Goal: Information Seeking & Learning: Understand process/instructions

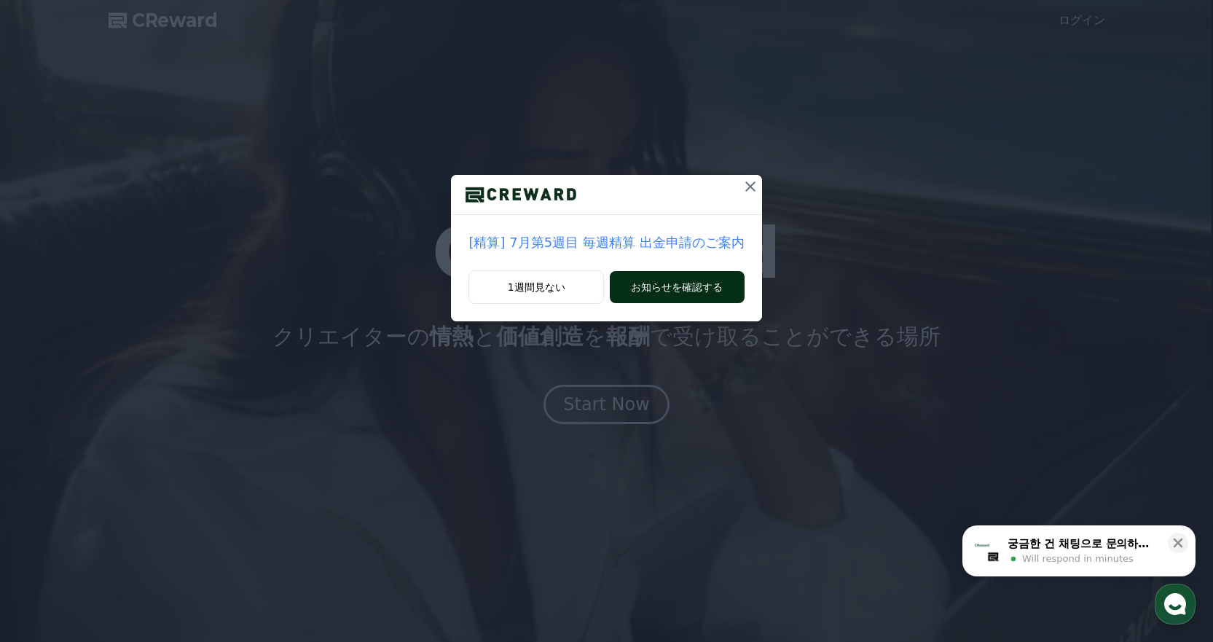
click at [672, 294] on button "お知らせを確認する" at bounding box center [677, 287] width 134 height 32
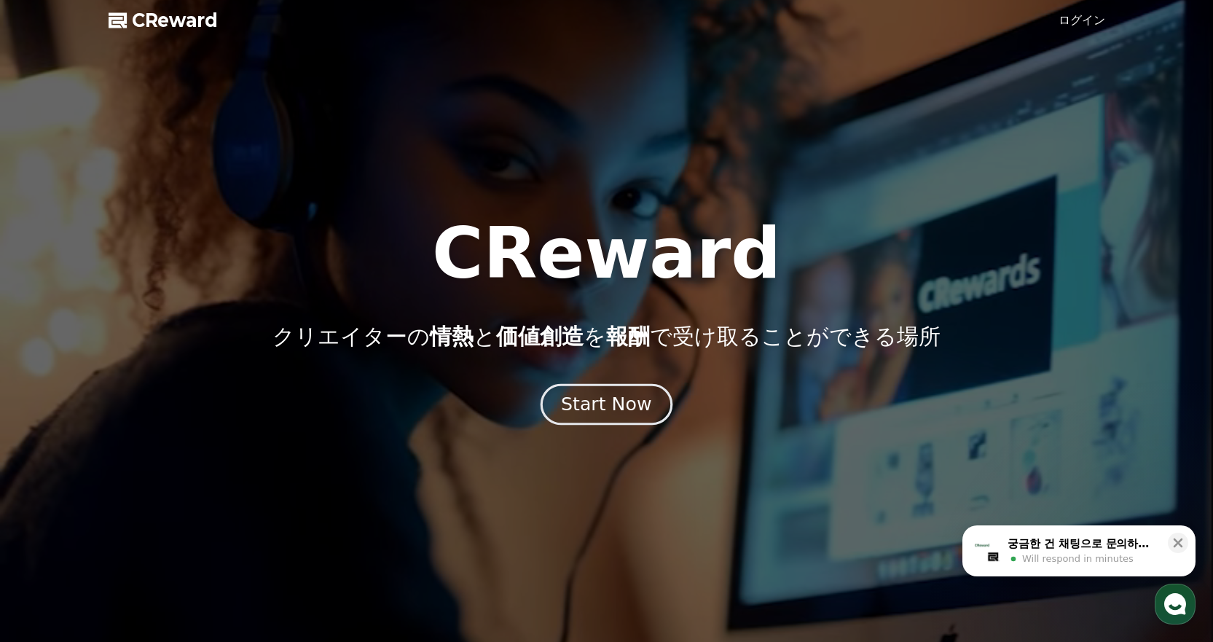
click at [595, 400] on div "Start Now" at bounding box center [606, 404] width 90 height 25
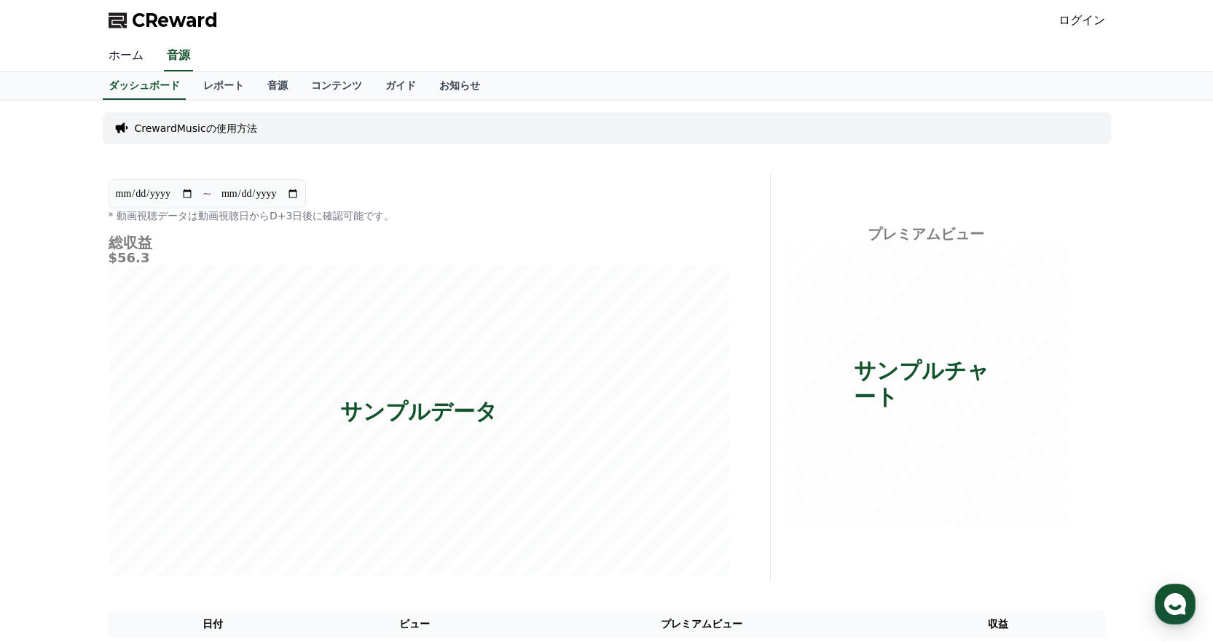
click at [117, 54] on link "ホーム" at bounding box center [126, 56] width 58 height 31
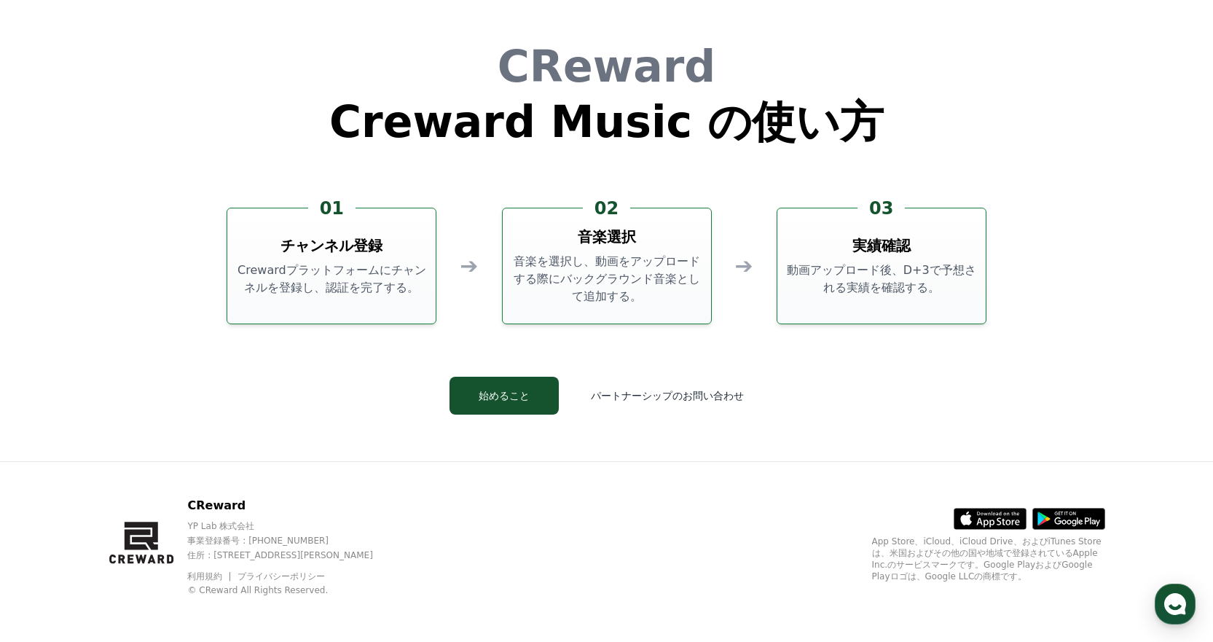
scroll to position [3946, 0]
click at [529, 394] on button "始めること" at bounding box center [503, 395] width 109 height 38
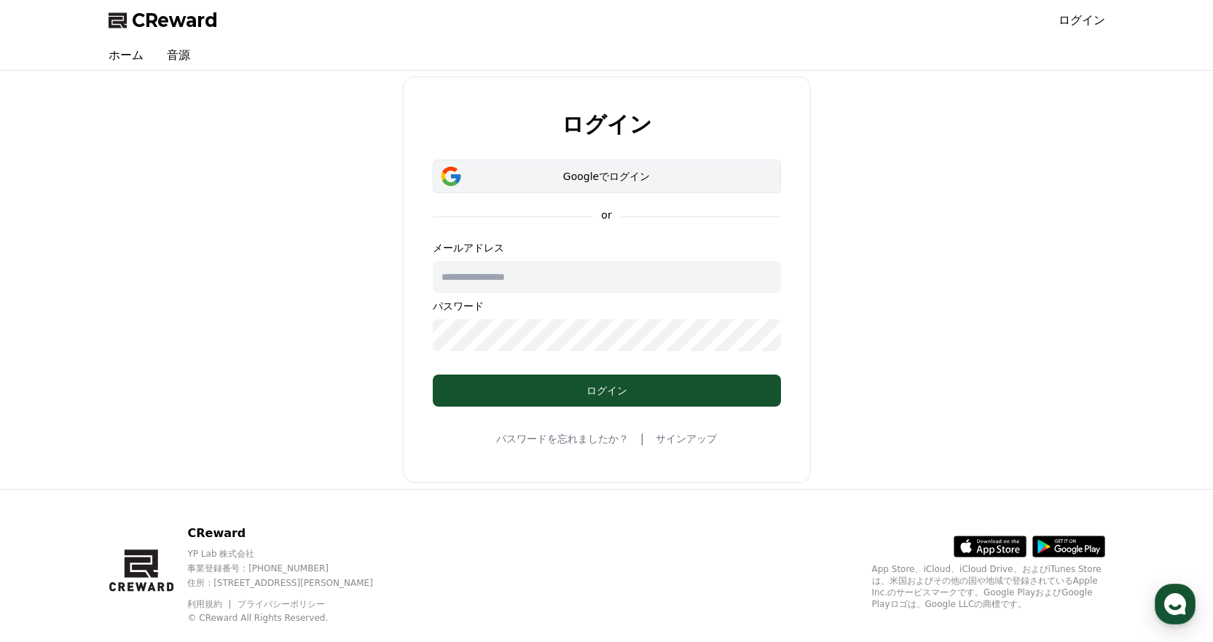
click at [519, 179] on div "Googleでログイン" at bounding box center [607, 176] width 306 height 15
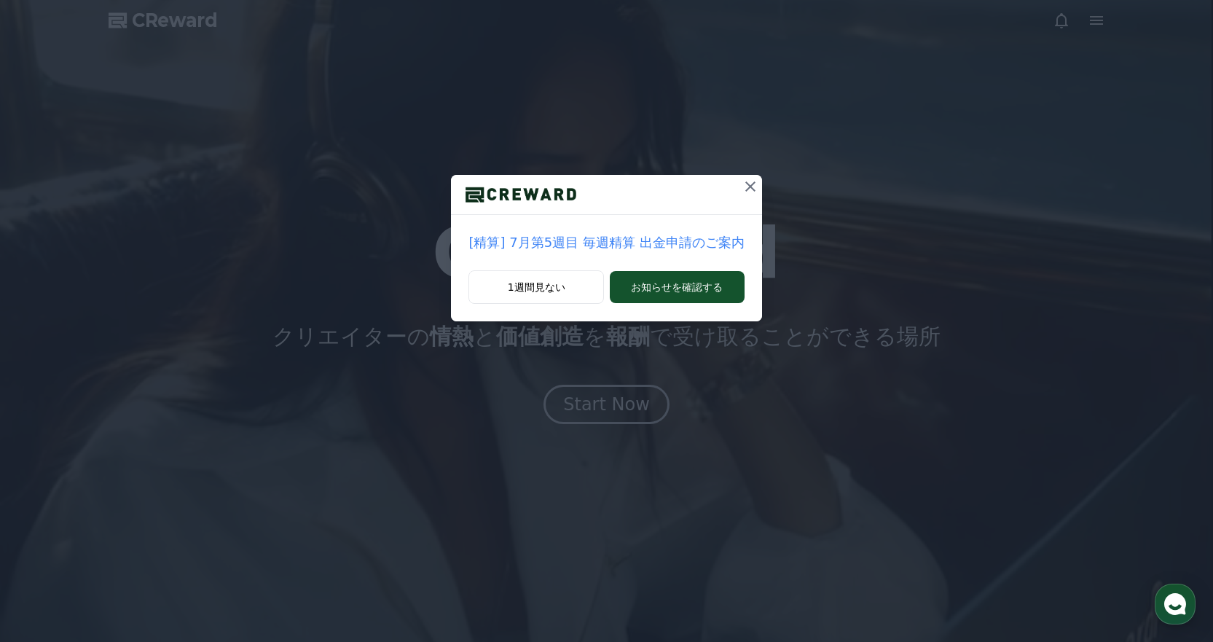
click at [742, 184] on icon at bounding box center [749, 186] width 17 height 17
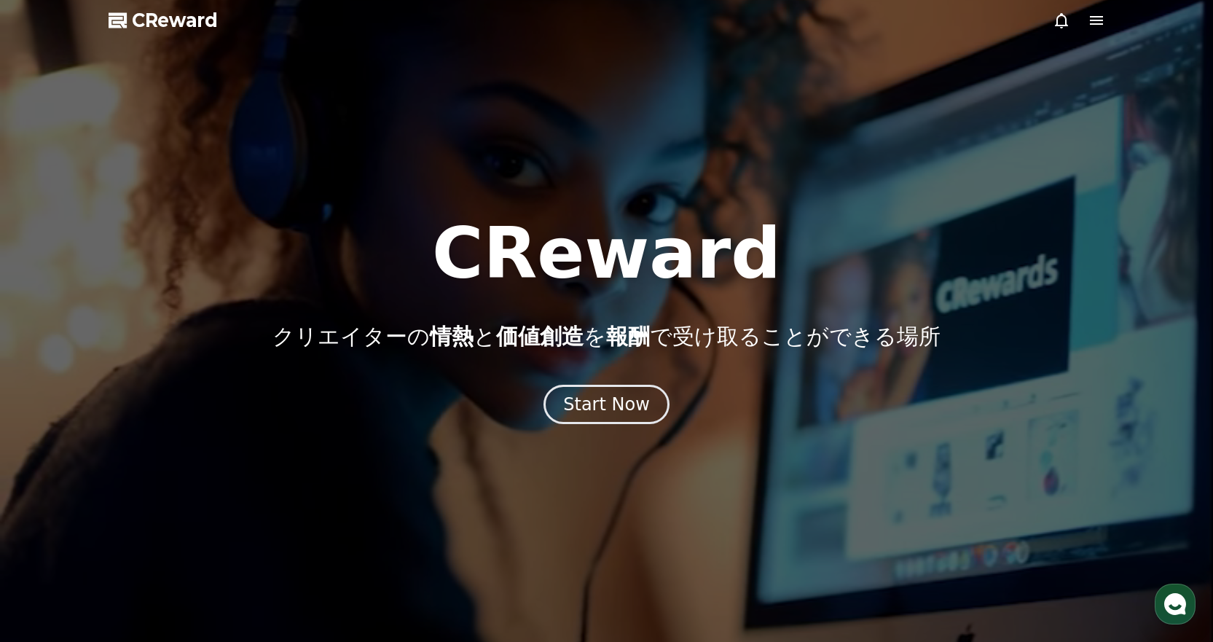
click at [1093, 21] on icon at bounding box center [1096, 20] width 13 height 9
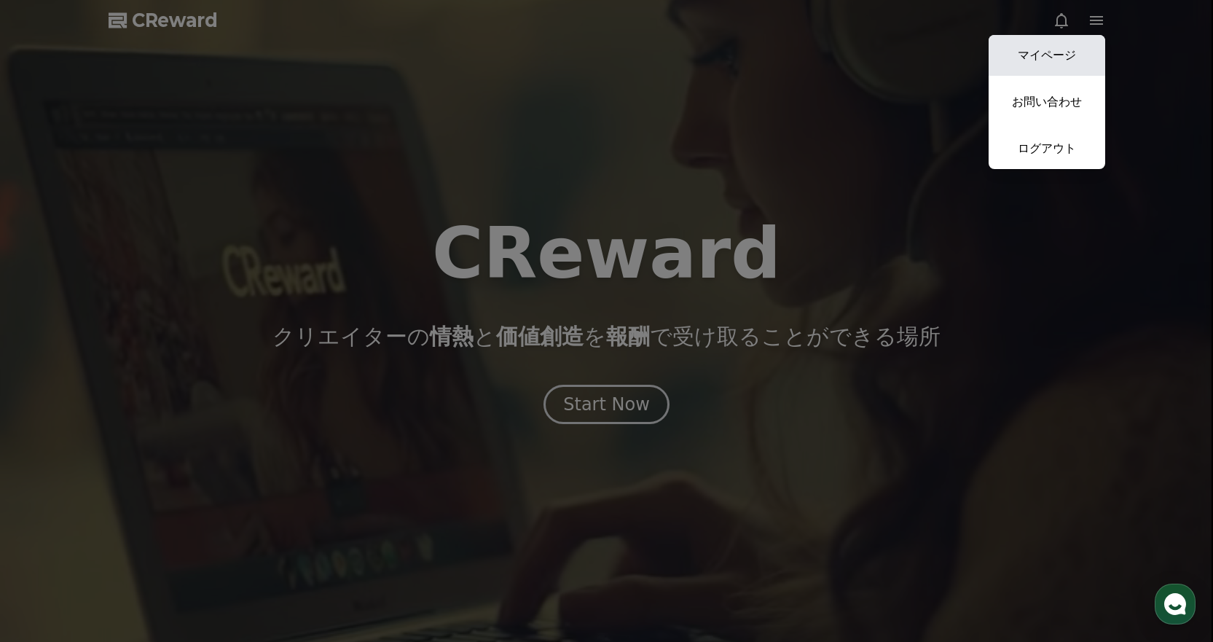
click at [1056, 45] on link "マイページ" at bounding box center [1046, 55] width 117 height 41
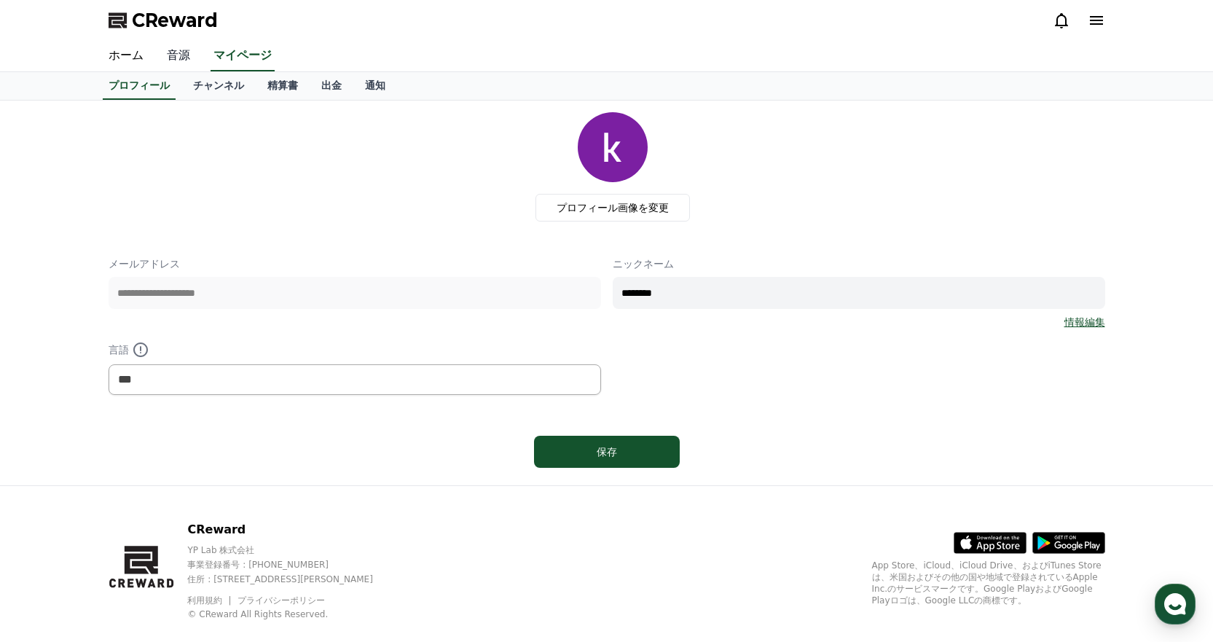
click at [163, 56] on link "音源" at bounding box center [178, 56] width 47 height 31
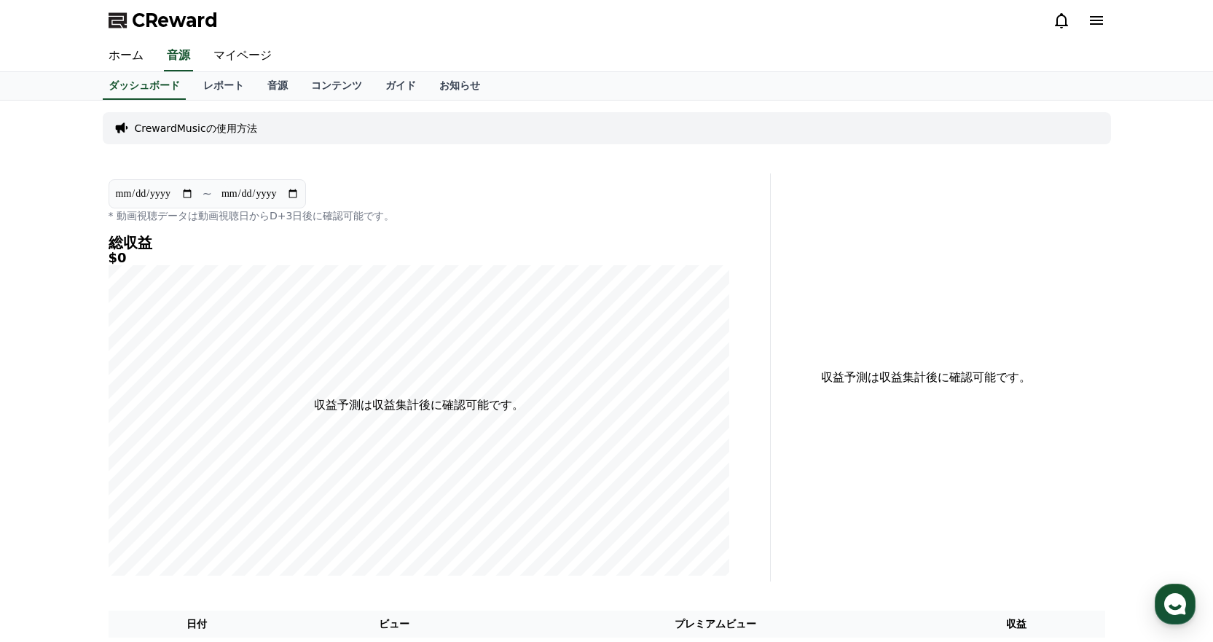
click at [190, 128] on p "CrewardMusicの使用方法" at bounding box center [196, 128] width 122 height 15
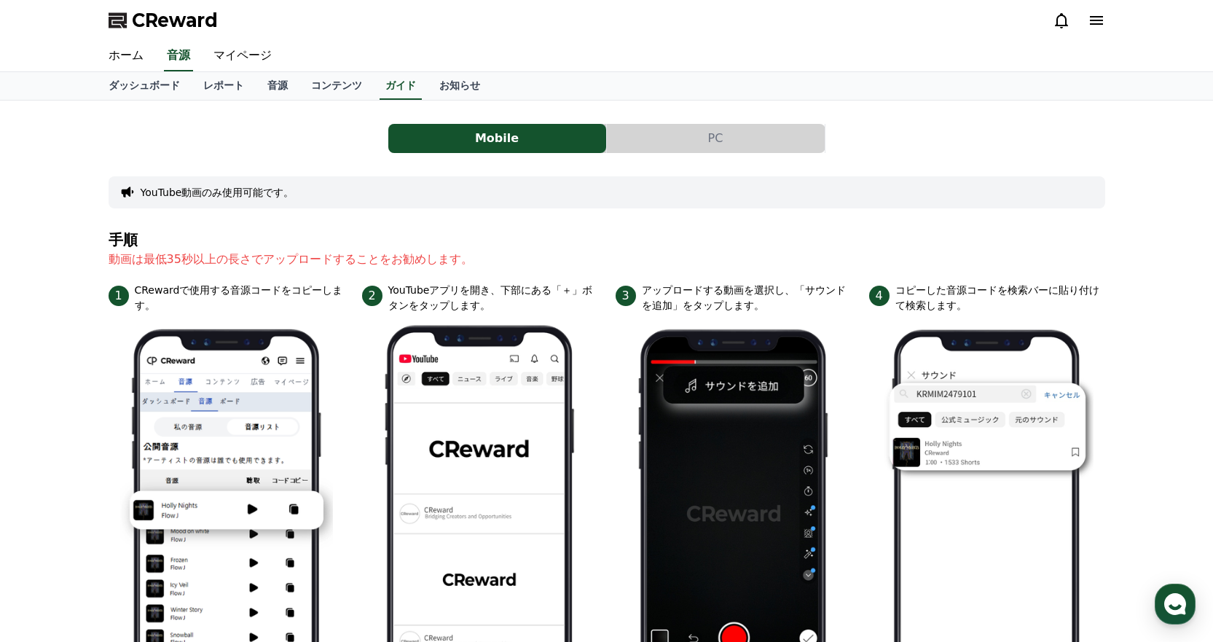
drag, startPoint x: 132, startPoint y: 261, endPoint x: 368, endPoint y: 261, distance: 236.0
click at [368, 261] on p "動画は最低35秒以上の長さでアップロードすることをお勧めします。" at bounding box center [607, 259] width 996 height 17
click at [427, 258] on p "動画は最低35秒以上の長さでアップロードすることをお勧めします。" at bounding box center [607, 259] width 996 height 17
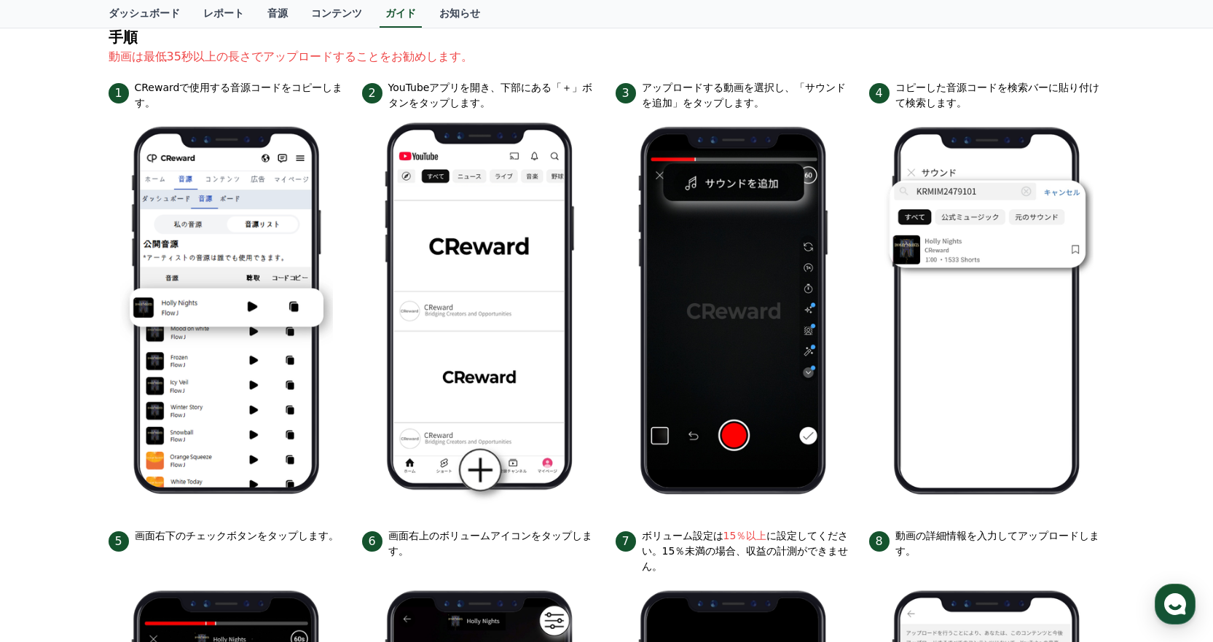
scroll to position [130, 0]
